Goal: Task Accomplishment & Management: Manage account settings

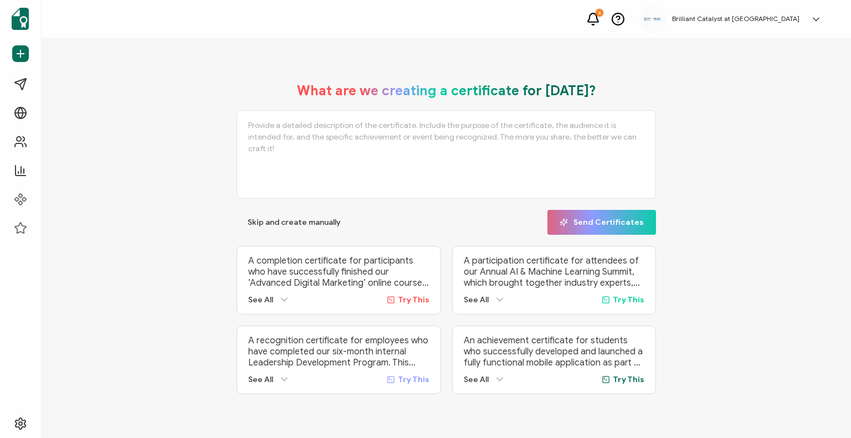
click at [720, 19] on h5 "Brilliant Catalyst at [GEOGRAPHIC_DATA]" at bounding box center [735, 19] width 127 height 8
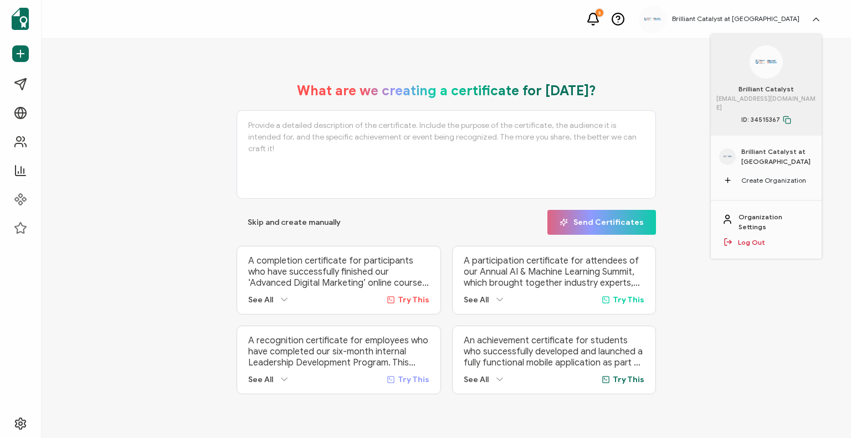
click at [756, 147] on span "Brilliant Catalyst at [GEOGRAPHIC_DATA]" at bounding box center [777, 157] width 72 height 20
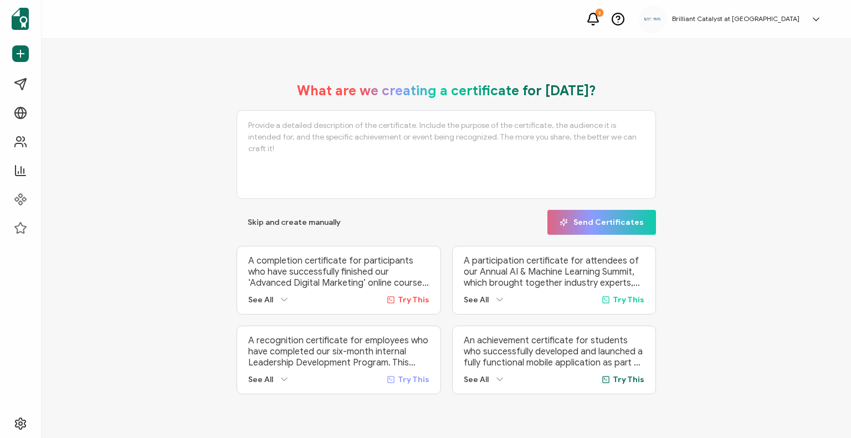
click at [711, 19] on h5 "Brilliant Catalyst at [GEOGRAPHIC_DATA]" at bounding box center [735, 19] width 127 height 8
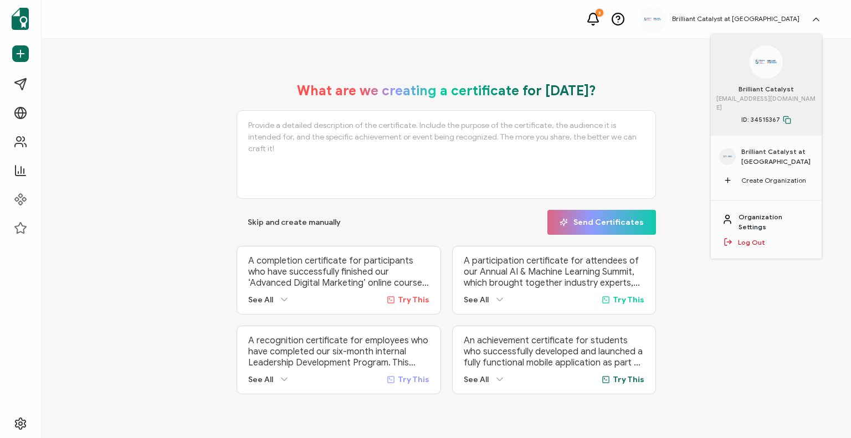
click at [793, 217] on link "Organization Settings" at bounding box center [775, 222] width 72 height 20
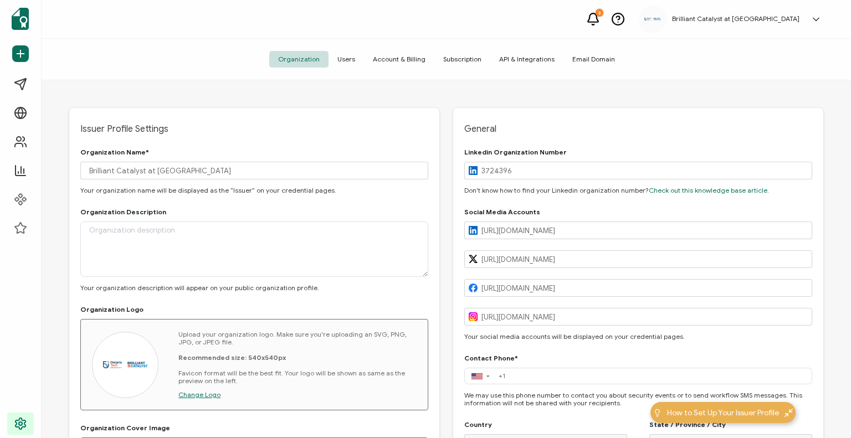
type input "[GEOGRAPHIC_DATA]"
click at [403, 53] on span "Account & Billing" at bounding box center [399, 59] width 70 height 17
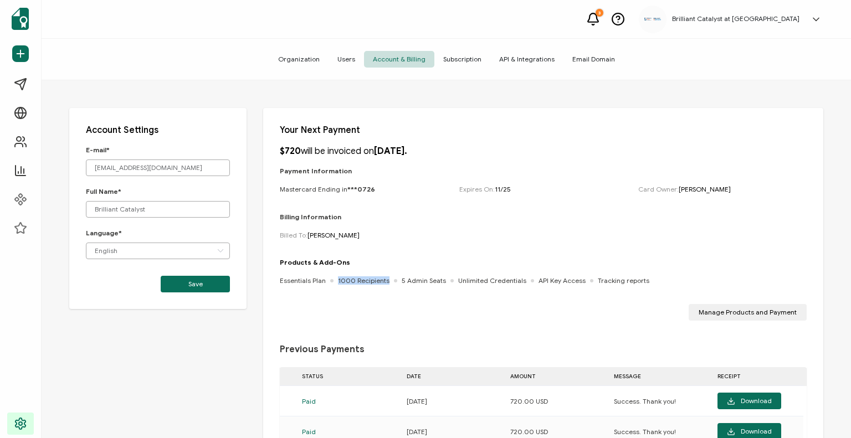
drag, startPoint x: 336, startPoint y: 280, endPoint x: 383, endPoint y: 280, distance: 47.1
click at [383, 280] on div "Essentials Plan 1000 Recipients 5 Admin Seats Unlimited Credentials API Key Acc…" at bounding box center [465, 281] width 370 height 11
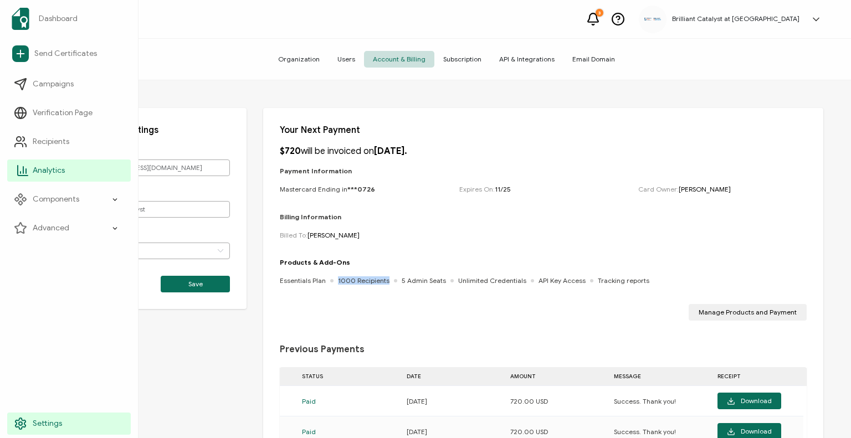
click at [52, 170] on span "Analytics" at bounding box center [49, 170] width 32 height 11
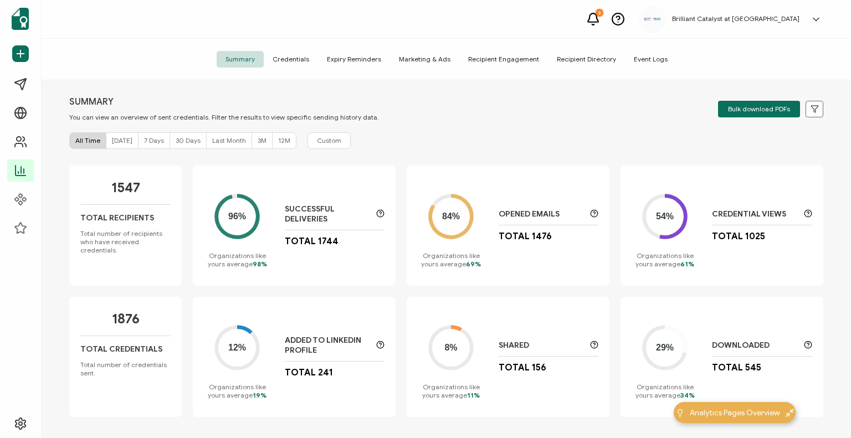
scroll to position [15, 0]
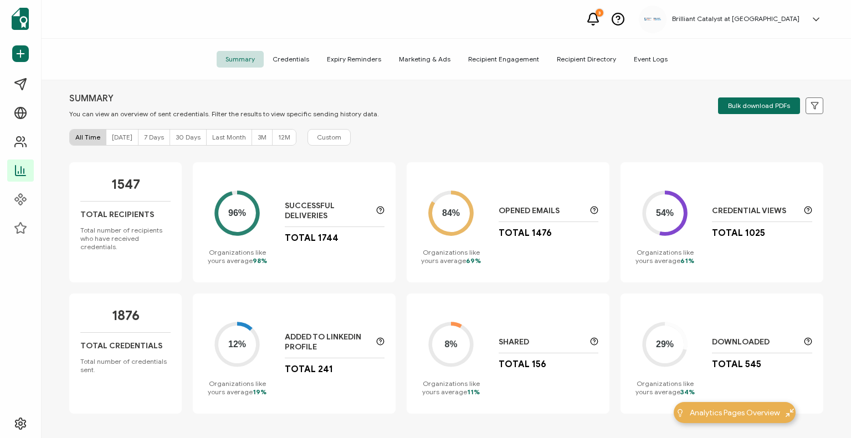
click at [298, 56] on span "Credentials" at bounding box center [291, 59] width 54 height 17
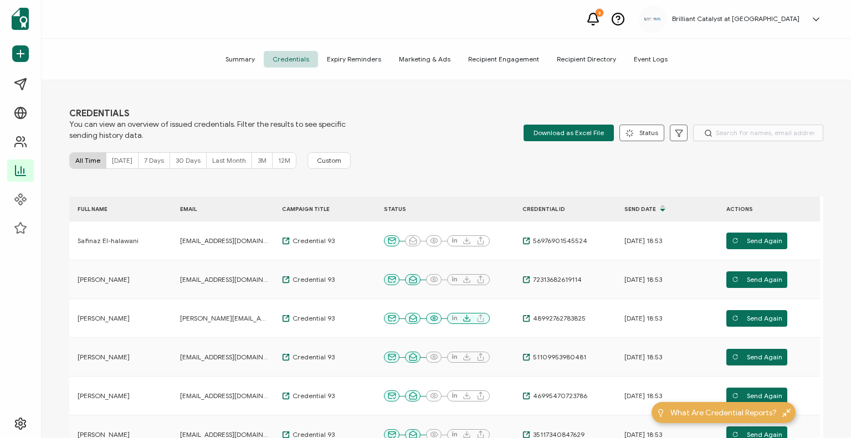
click at [232, 43] on div "Summary Credentials Expiry Reminders Marketing & Ads Recipient Engagement Recip…" at bounding box center [447, 60] width 810 height 42
click at [240, 64] on span "Summary" at bounding box center [240, 59] width 47 height 17
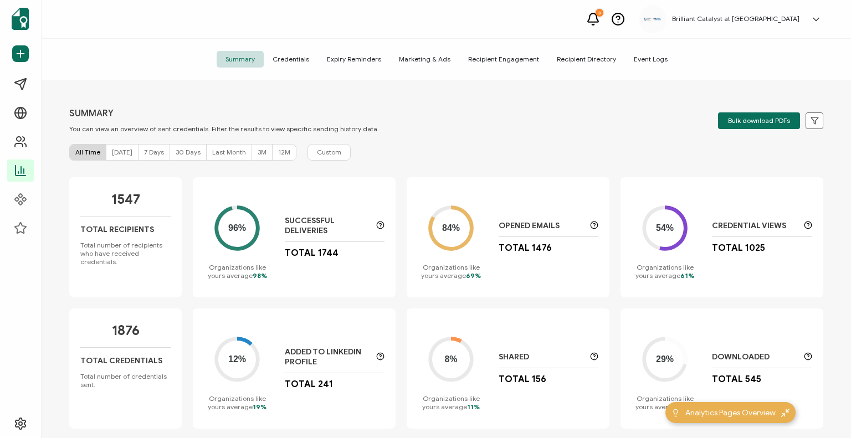
scroll to position [15, 0]
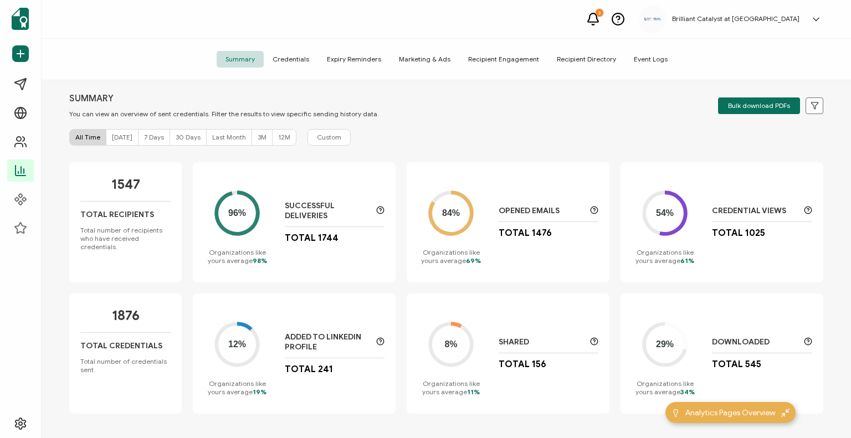
click at [604, 106] on div "SUMMARY You can view an overview of sent credentials. Filter the results to vie…" at bounding box center [446, 105] width 754 height 25
click at [724, 6] on div "Brilliant Catalyst at [GEOGRAPHIC_DATA] Brilliant Catalyst [EMAIL_ADDRESS][DOMA…" at bounding box center [733, 20] width 188 height 28
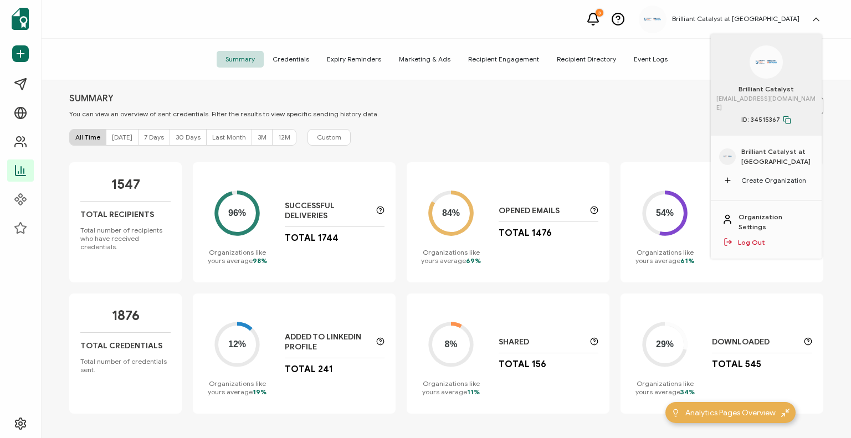
click at [484, 105] on div "SUMMARY You can view an overview of sent credentials. Filter the results to vie…" at bounding box center [446, 105] width 754 height 25
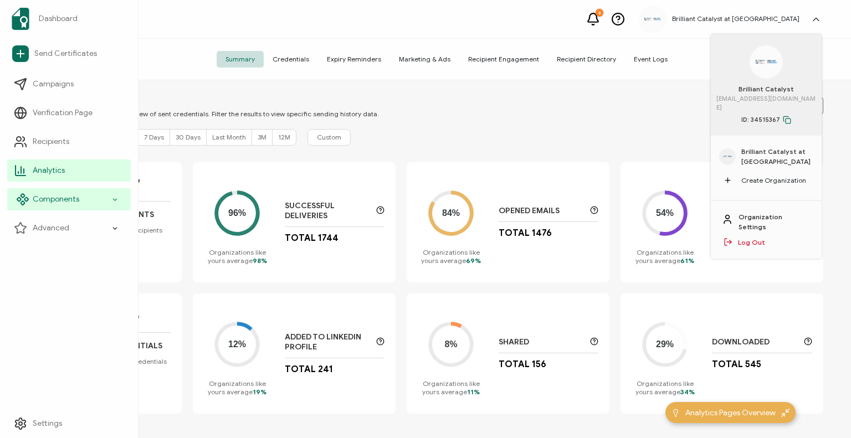
click at [107, 194] on div "Components" at bounding box center [69, 199] width 124 height 22
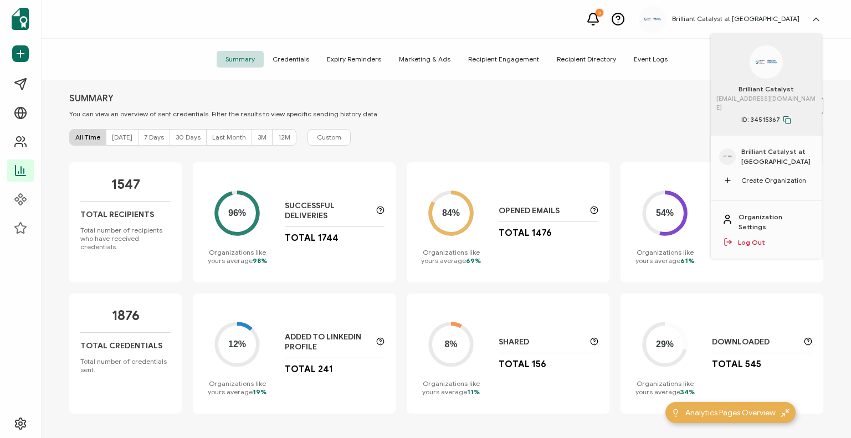
click at [378, 137] on div "All Time [DATE] 7 Days 30 Days Last Month 3M 12M Custom" at bounding box center [446, 137] width 754 height 17
click at [778, 221] on link "Organization Settings" at bounding box center [775, 222] width 72 height 20
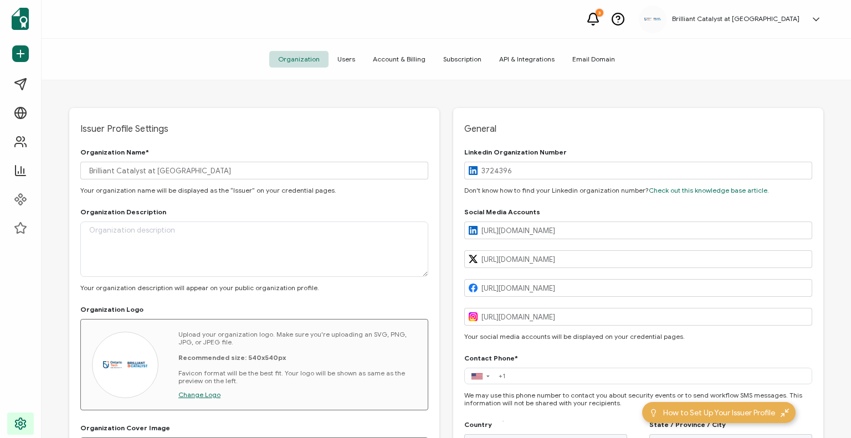
type input "[GEOGRAPHIC_DATA]"
click at [382, 63] on span "Account & Billing" at bounding box center [399, 59] width 70 height 17
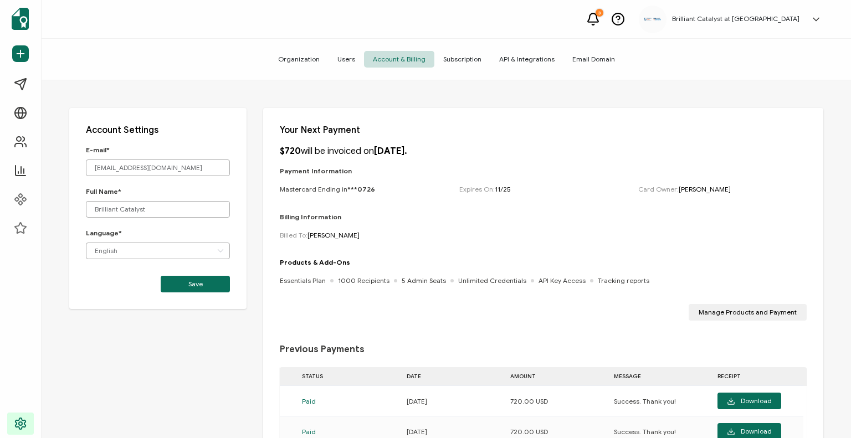
scroll to position [130, 0]
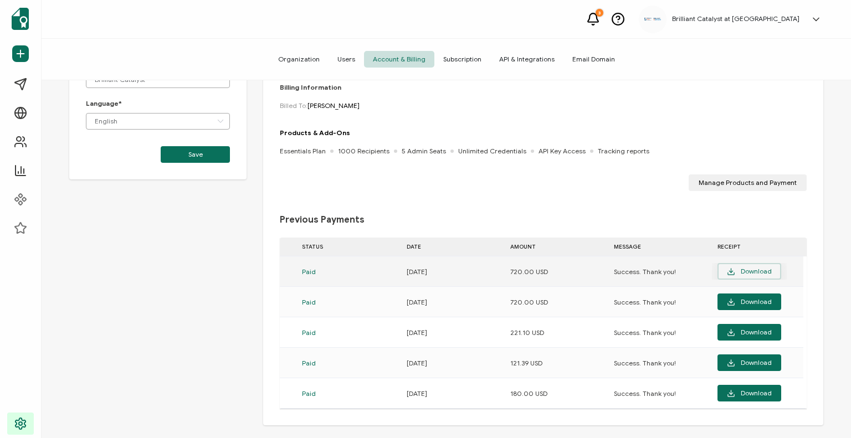
click at [756, 271] on span "Download" at bounding box center [749, 272] width 45 height 8
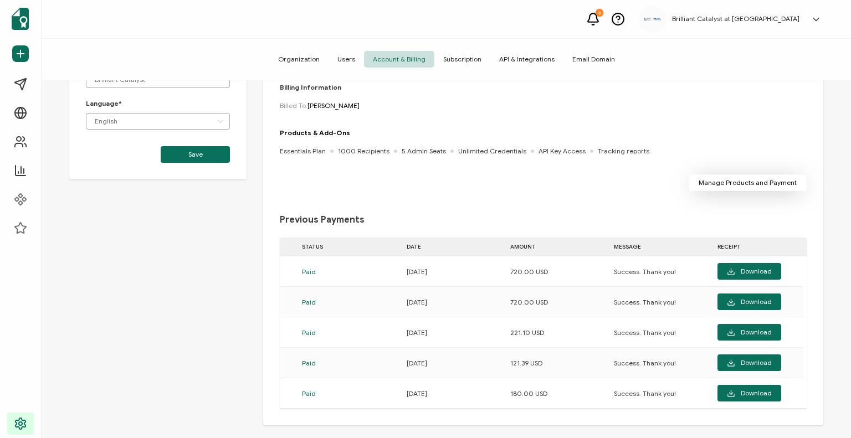
click at [755, 181] on span "Manage Products and Payment" at bounding box center [748, 183] width 98 height 7
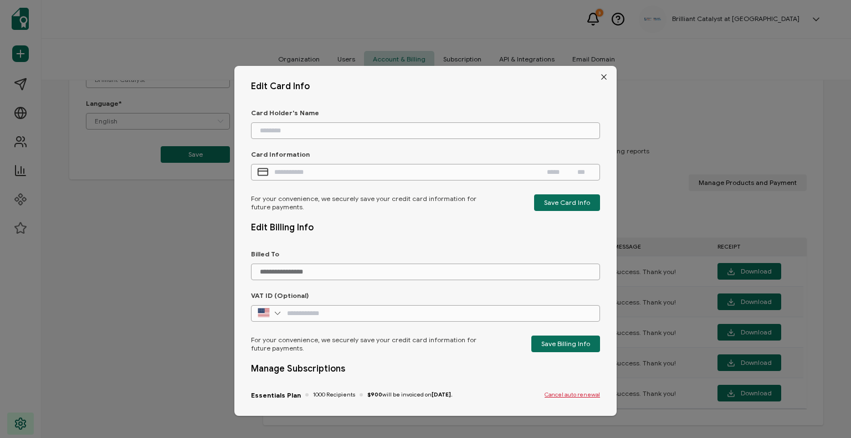
scroll to position [0, 0]
click at [600, 81] on icon "Close" at bounding box center [604, 78] width 9 height 9
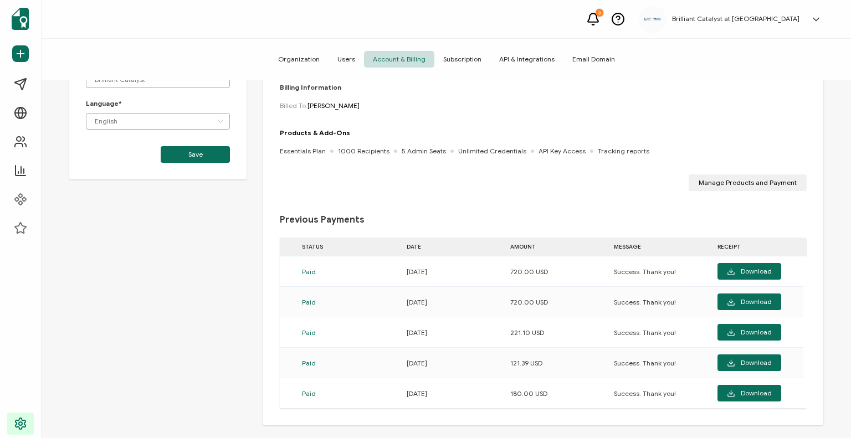
click at [282, 57] on span "Organization" at bounding box center [298, 59] width 59 height 17
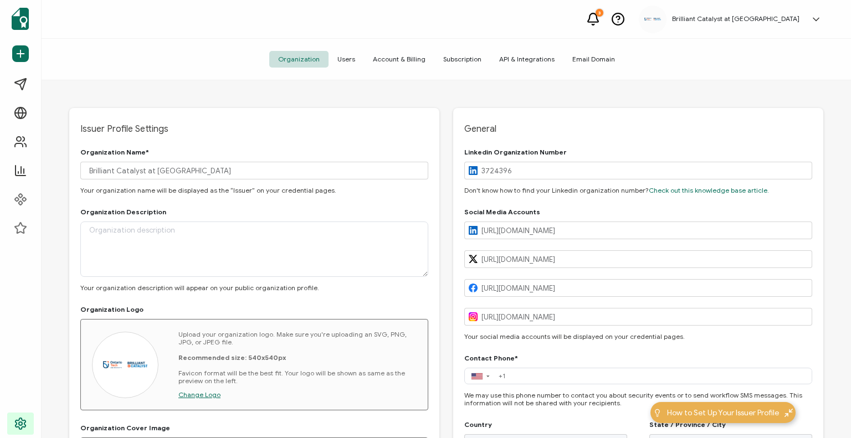
type input "[GEOGRAPHIC_DATA]"
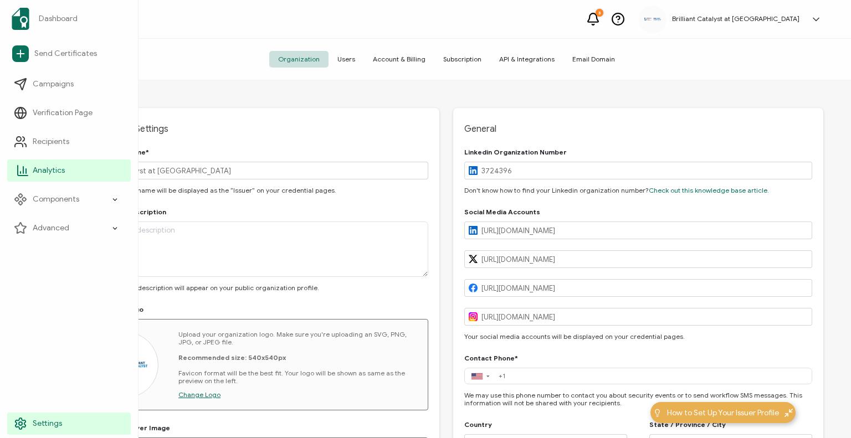
click at [64, 172] on span "Analytics" at bounding box center [49, 170] width 32 height 11
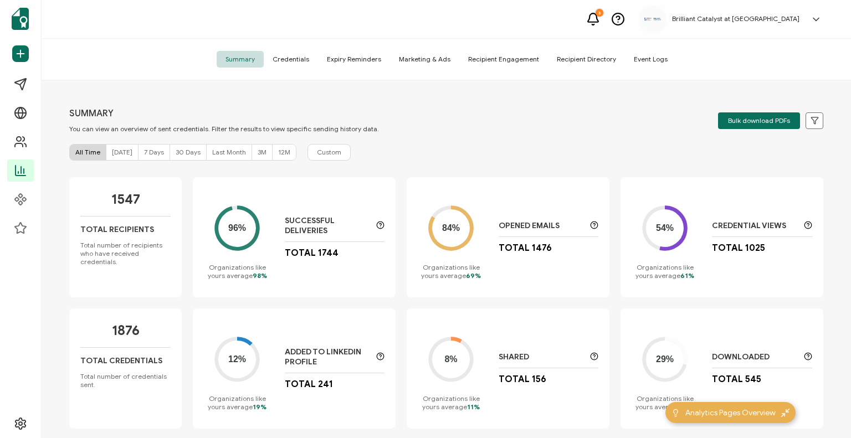
click at [278, 155] on span "12M" at bounding box center [284, 152] width 12 height 8
drag, startPoint x: 315, startPoint y: 249, endPoint x: 339, endPoint y: 257, distance: 25.1
click at [339, 257] on div "Successful Deliveries Total 531" at bounding box center [335, 237] width 100 height 43
copy p "531"
click at [511, 135] on div "SUMMARY You can view an overview of sent credentials. Filter the results to vie…" at bounding box center [447, 260] width 810 height 361
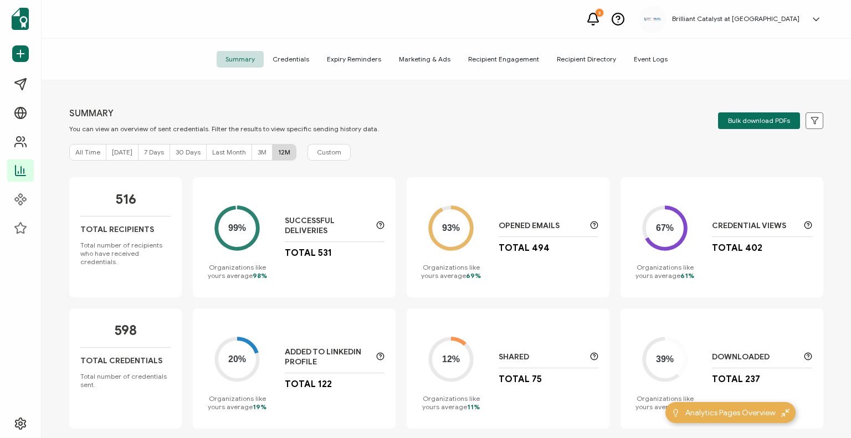
click at [363, 52] on span "Expiry Reminders" at bounding box center [354, 59] width 72 height 17
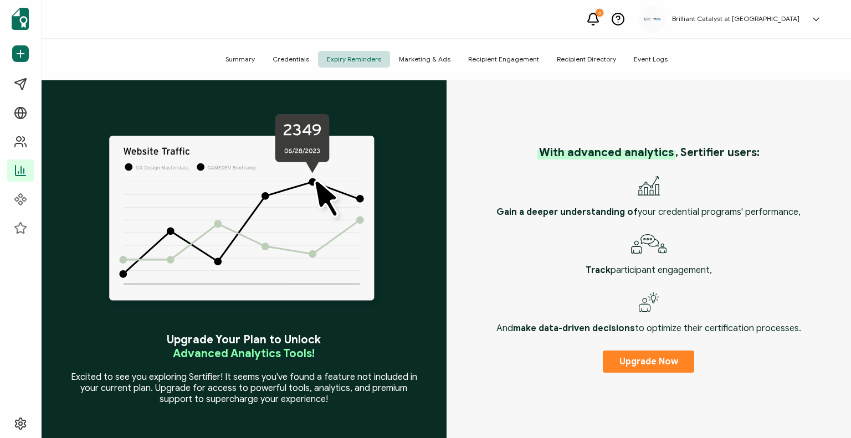
click at [787, 17] on h5 "Brilliant Catalyst at [GEOGRAPHIC_DATA]" at bounding box center [735, 19] width 127 height 8
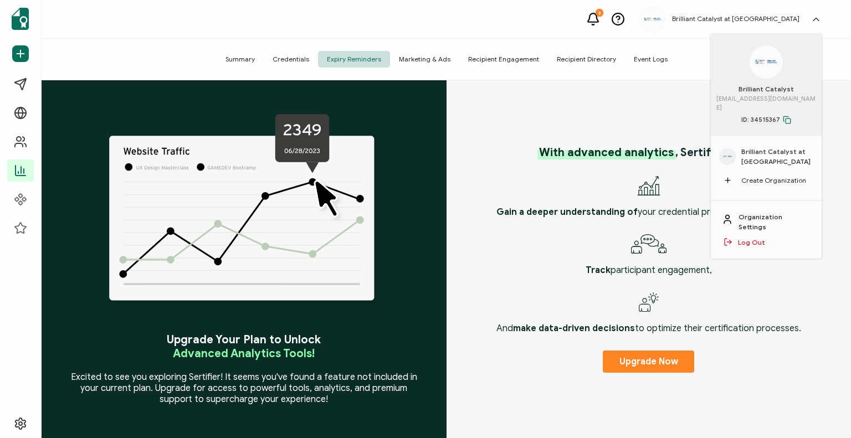
click at [765, 149] on span "Brilliant Catalyst at [GEOGRAPHIC_DATA]" at bounding box center [777, 157] width 72 height 20
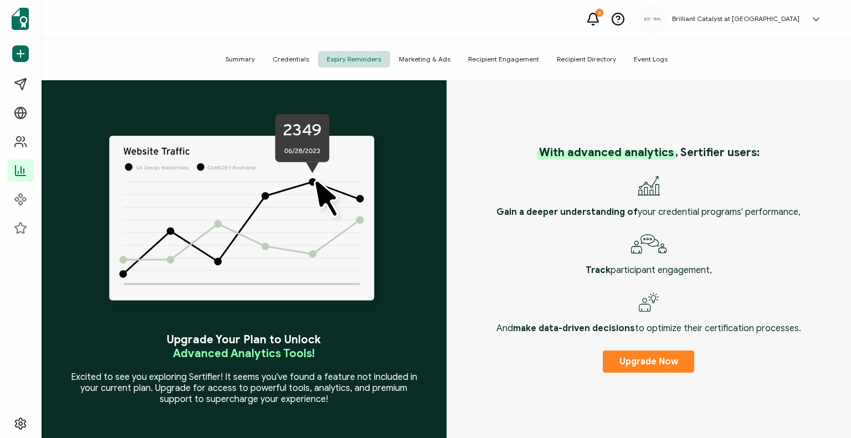
click at [767, 19] on h5 "Brilliant Catalyst at [GEOGRAPHIC_DATA]" at bounding box center [735, 19] width 127 height 8
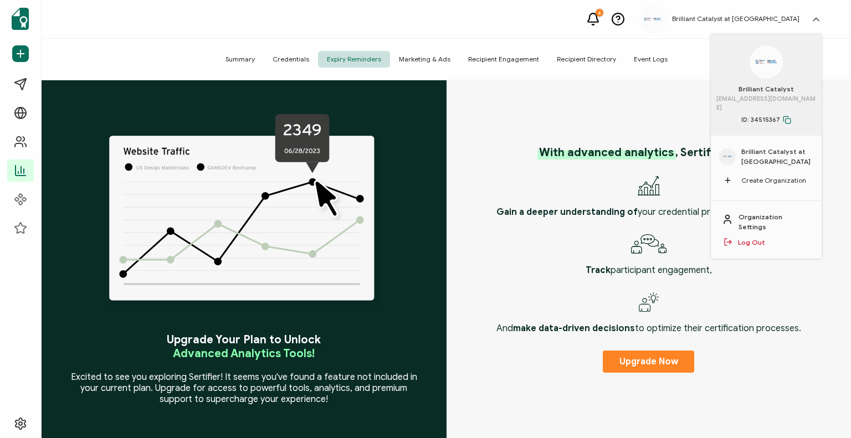
click at [770, 148] on span "Brilliant Catalyst at [GEOGRAPHIC_DATA]" at bounding box center [777, 157] width 72 height 20
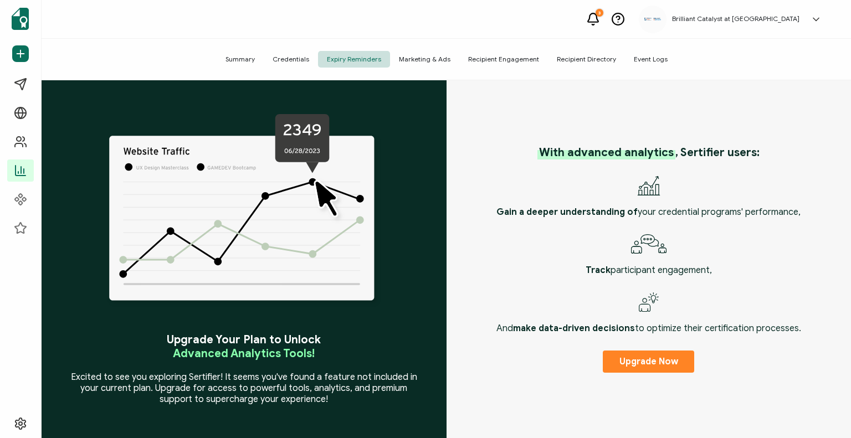
click at [770, 25] on div "Brilliant Catalyst at [GEOGRAPHIC_DATA] Brilliant Catalyst [EMAIL_ADDRESS][DOMA…" at bounding box center [733, 20] width 188 height 28
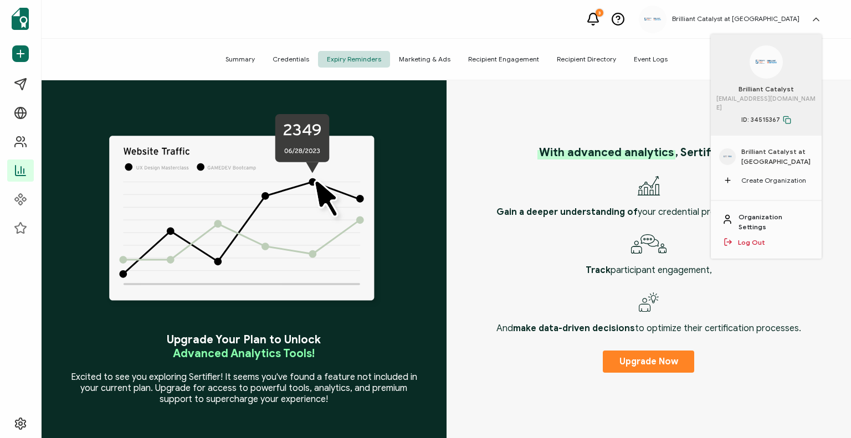
click at [769, 216] on link "Organization Settings" at bounding box center [775, 222] width 72 height 20
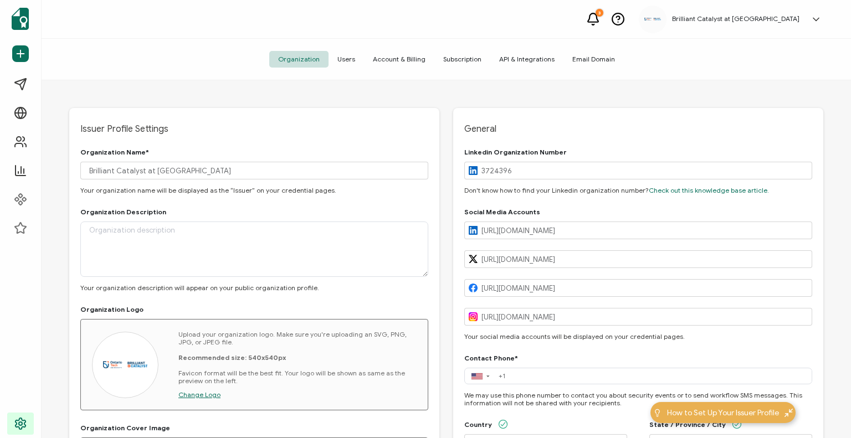
type input "[GEOGRAPHIC_DATA]"
click at [414, 58] on span "Account & Billing" at bounding box center [399, 59] width 70 height 17
